Goal: Check status: Check status

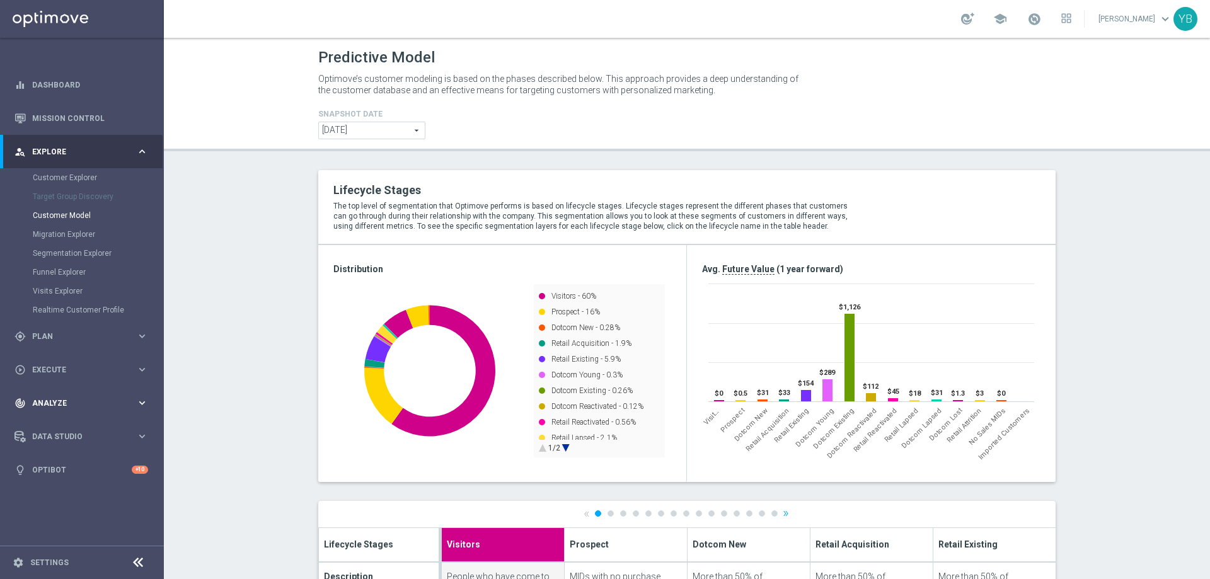
click at [140, 399] on icon "keyboard_arrow_right" at bounding box center [142, 403] width 12 height 12
click at [139, 373] on icon "keyboard_arrow_right" at bounding box center [142, 373] width 12 height 12
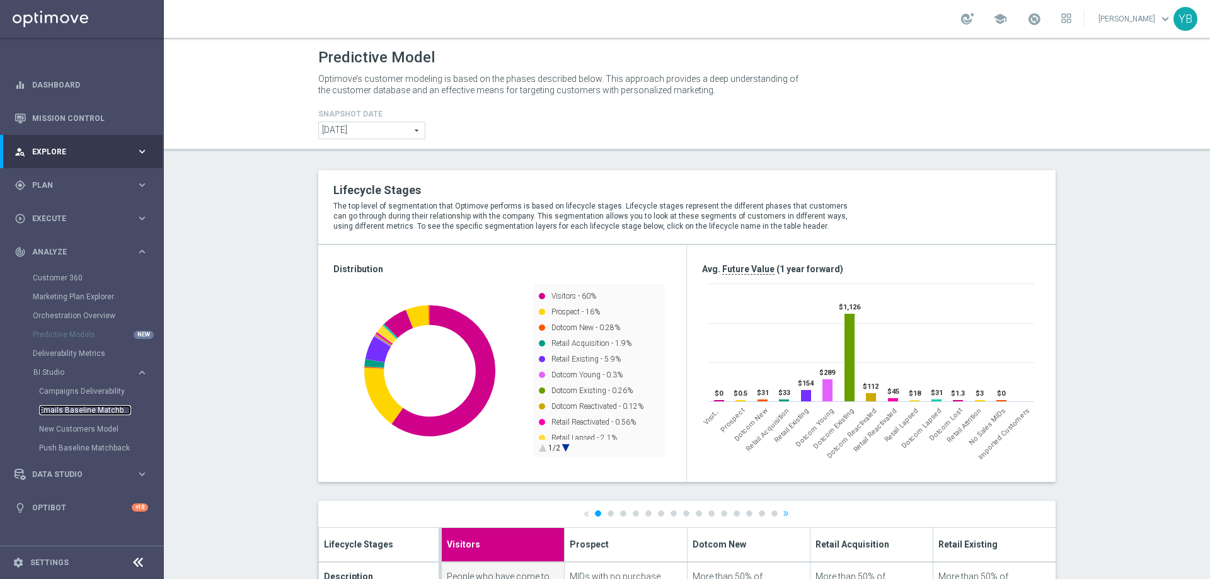
click at [71, 409] on link "Emails Baseline Matchback" at bounding box center [85, 410] width 92 height 10
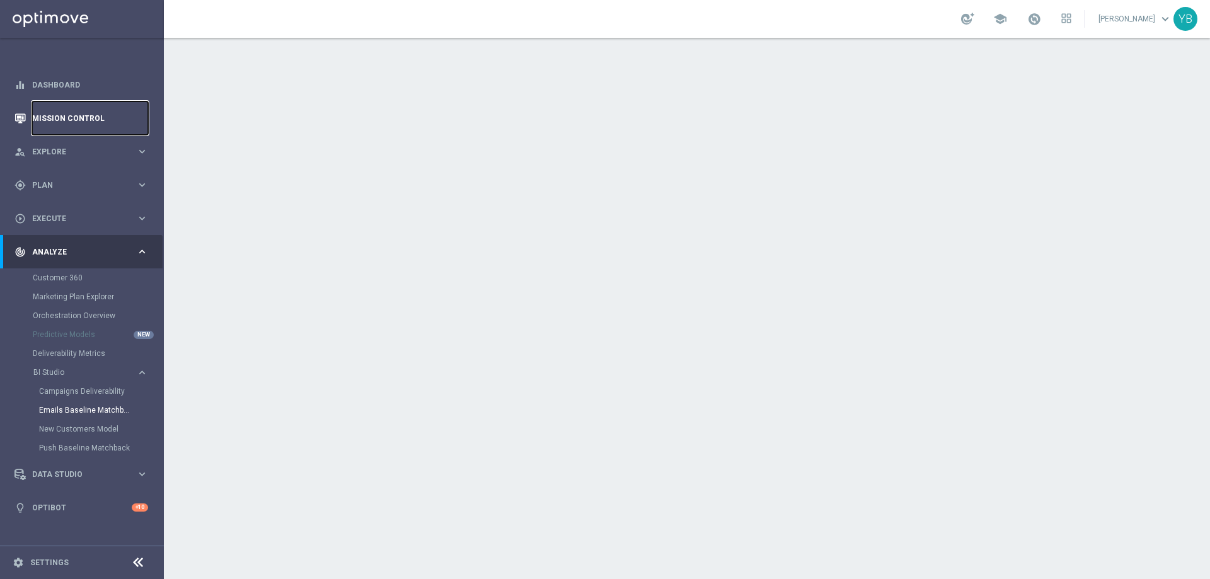
click at [91, 119] on link "Mission Control" at bounding box center [90, 118] width 116 height 33
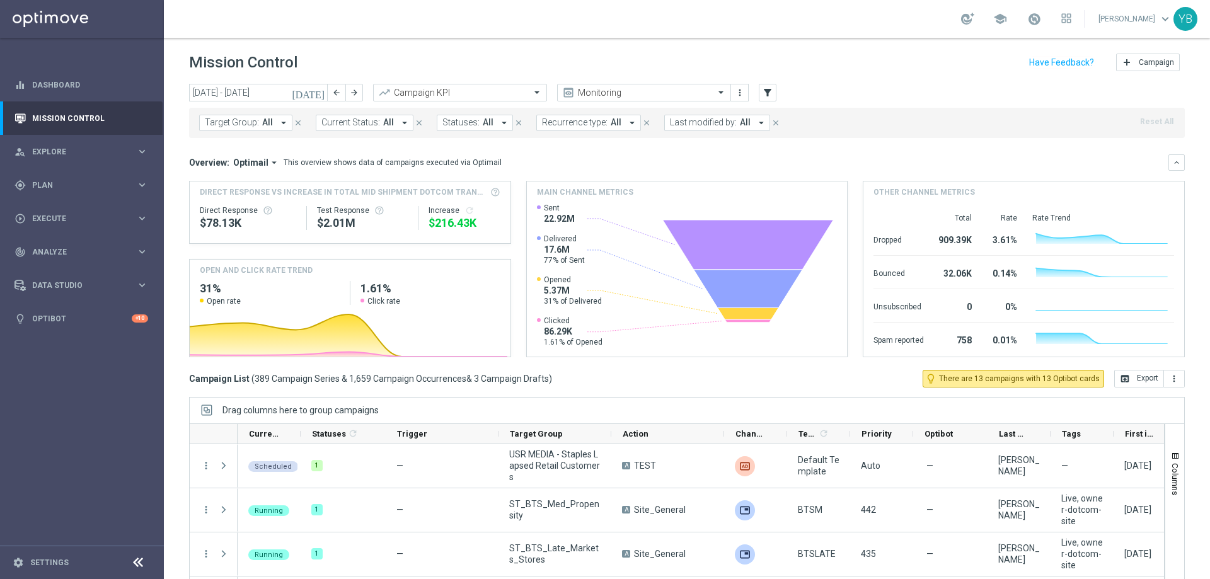
click at [317, 91] on icon "[DATE]" at bounding box center [309, 92] width 34 height 11
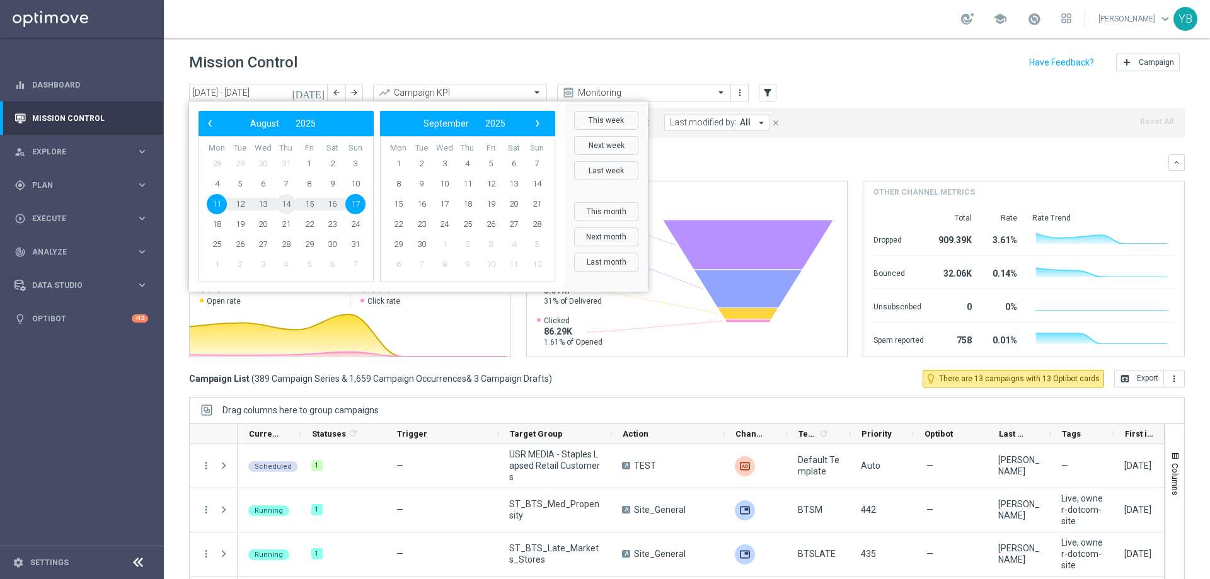
click at [284, 206] on span "14" at bounding box center [286, 204] width 20 height 20
type input "[DATE] - [DATE]"
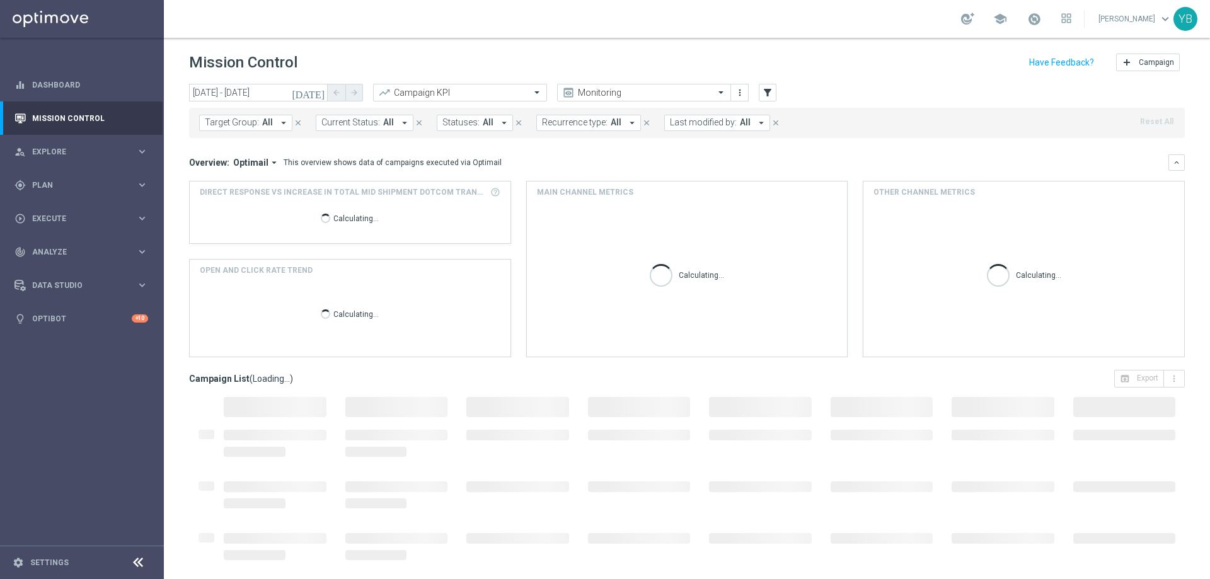
click at [270, 161] on icon "arrow_drop_down" at bounding box center [274, 162] width 11 height 11
click at [252, 185] on div "Analysis" at bounding box center [256, 182] width 76 height 18
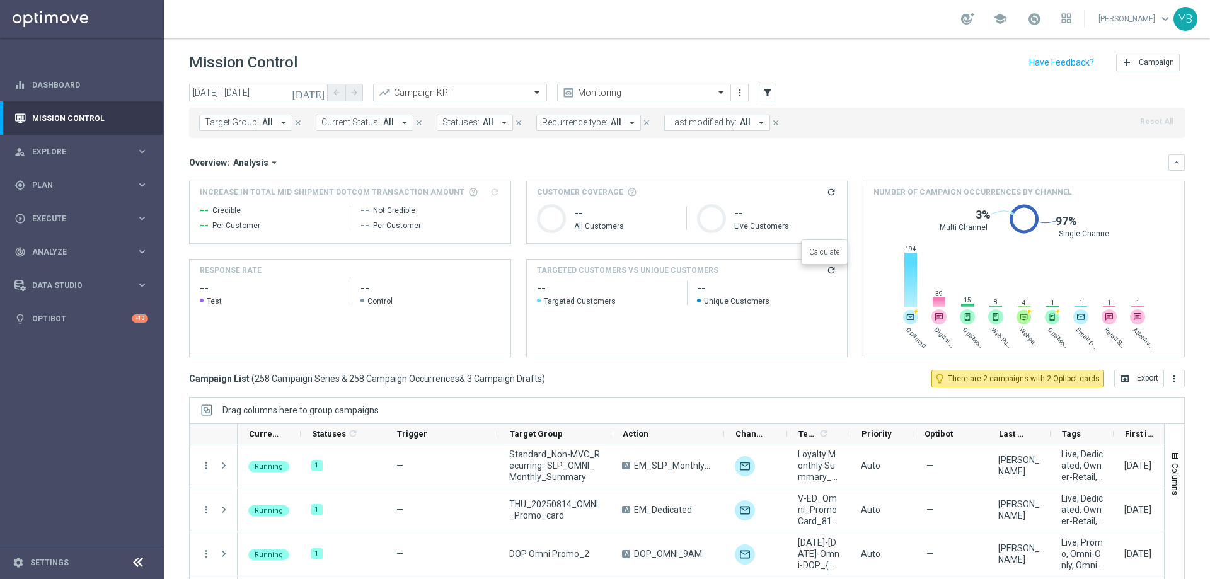
click at [828, 269] on icon "refresh" at bounding box center [832, 270] width 10 height 10
click at [131, 253] on span "Analyze" at bounding box center [84, 252] width 104 height 8
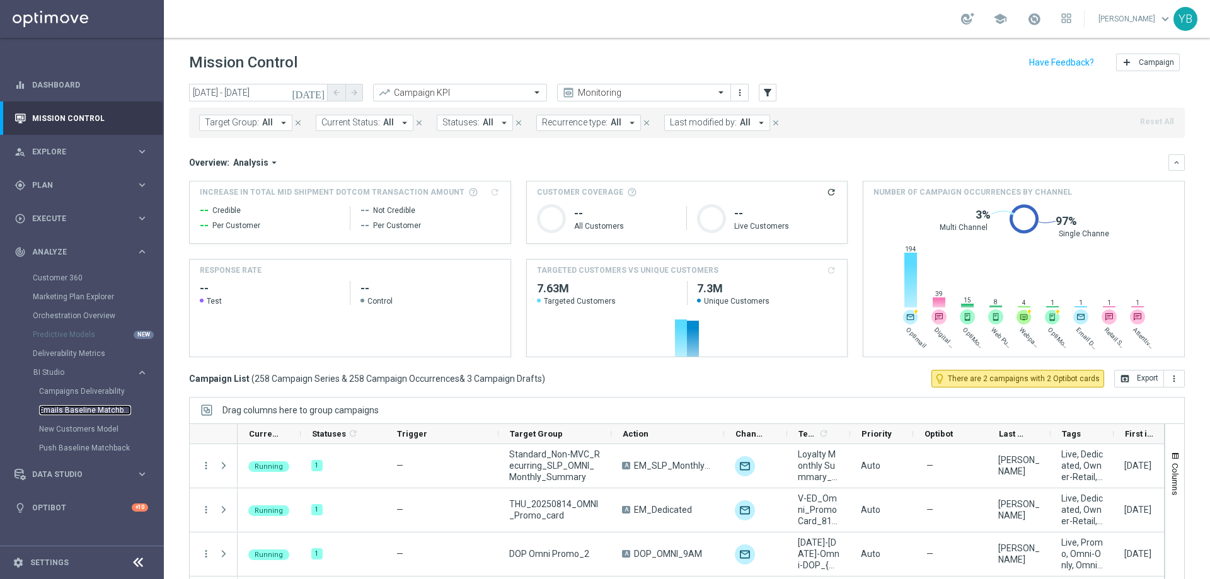
click at [71, 410] on link "Emails Baseline Matchback" at bounding box center [85, 410] width 92 height 10
